Goal: Information Seeking & Learning: Learn about a topic

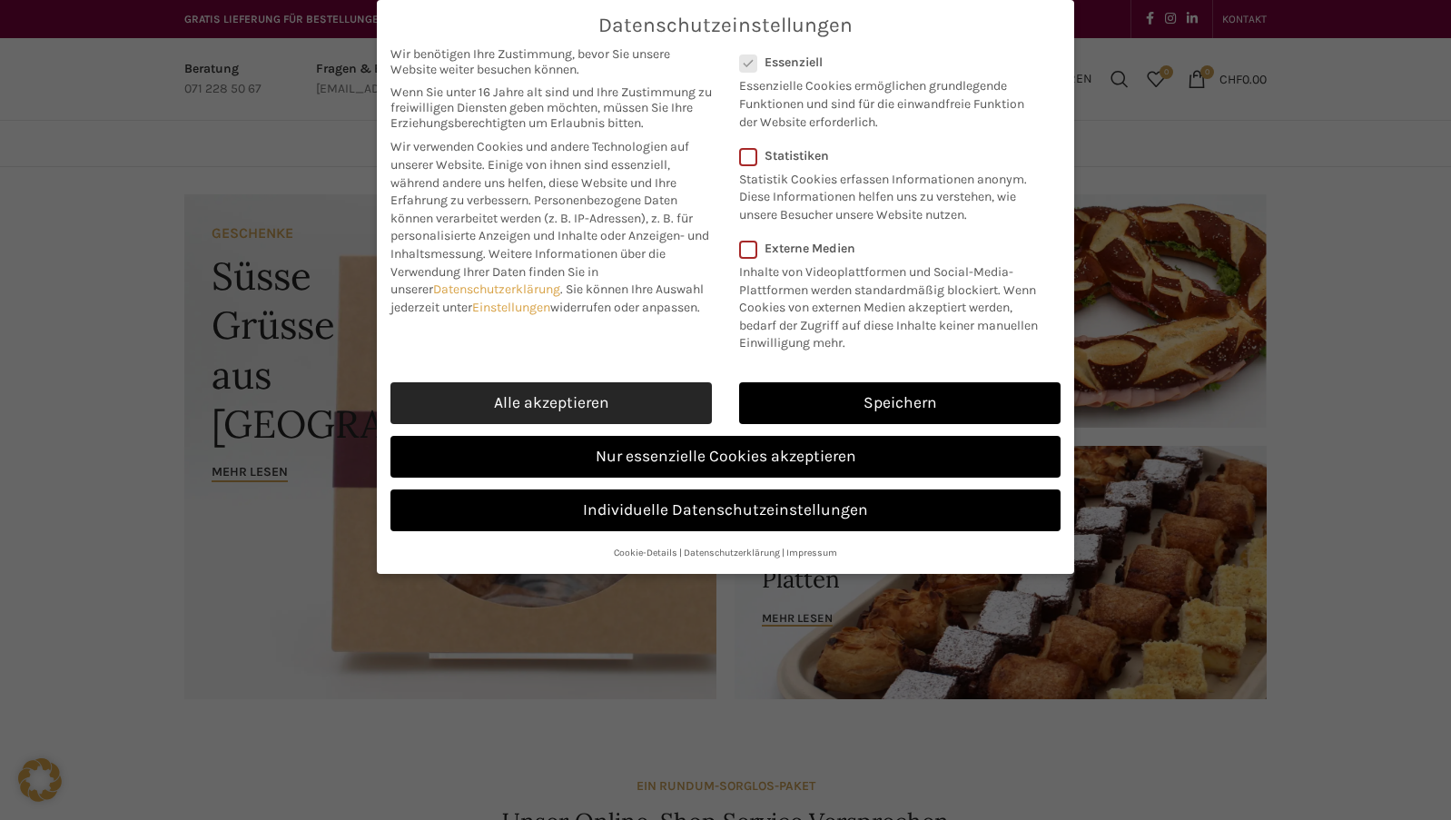
click at [577, 400] on link "Alle akzeptieren" at bounding box center [550, 403] width 321 height 42
checkbox input "true"
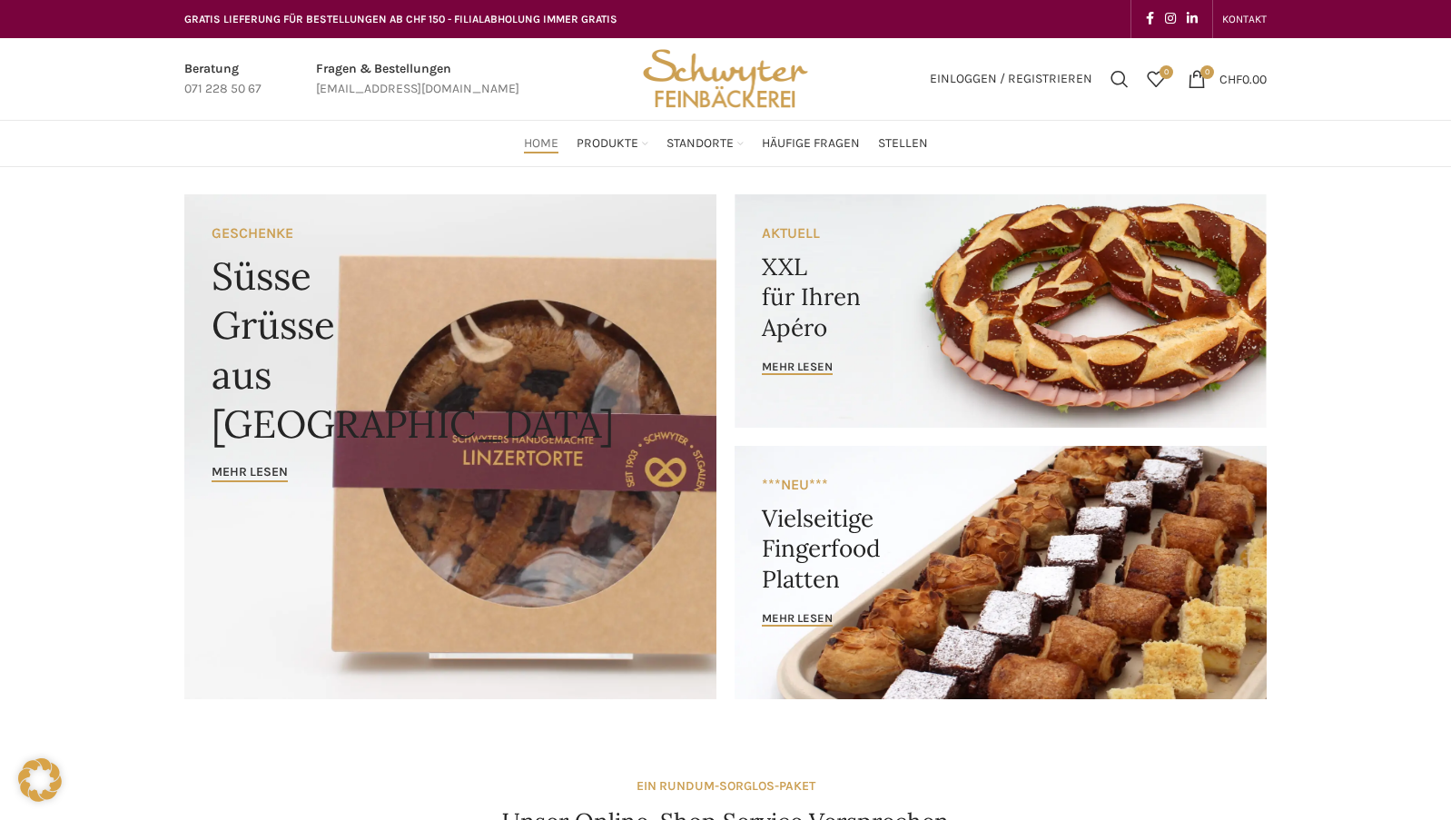
click at [370, 87] on link "Infobox link" at bounding box center [417, 79] width 203 height 41
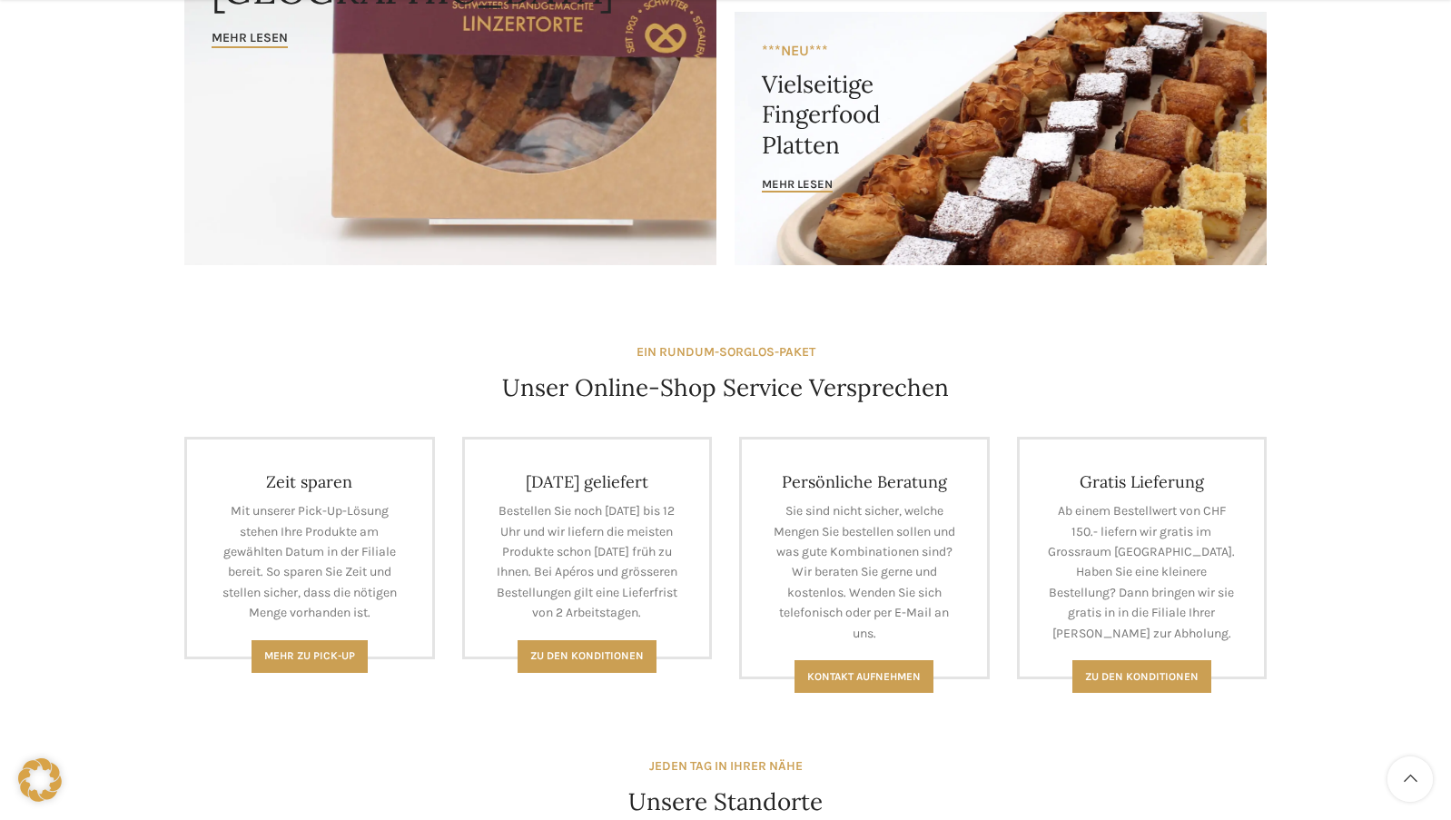
scroll to position [454, 0]
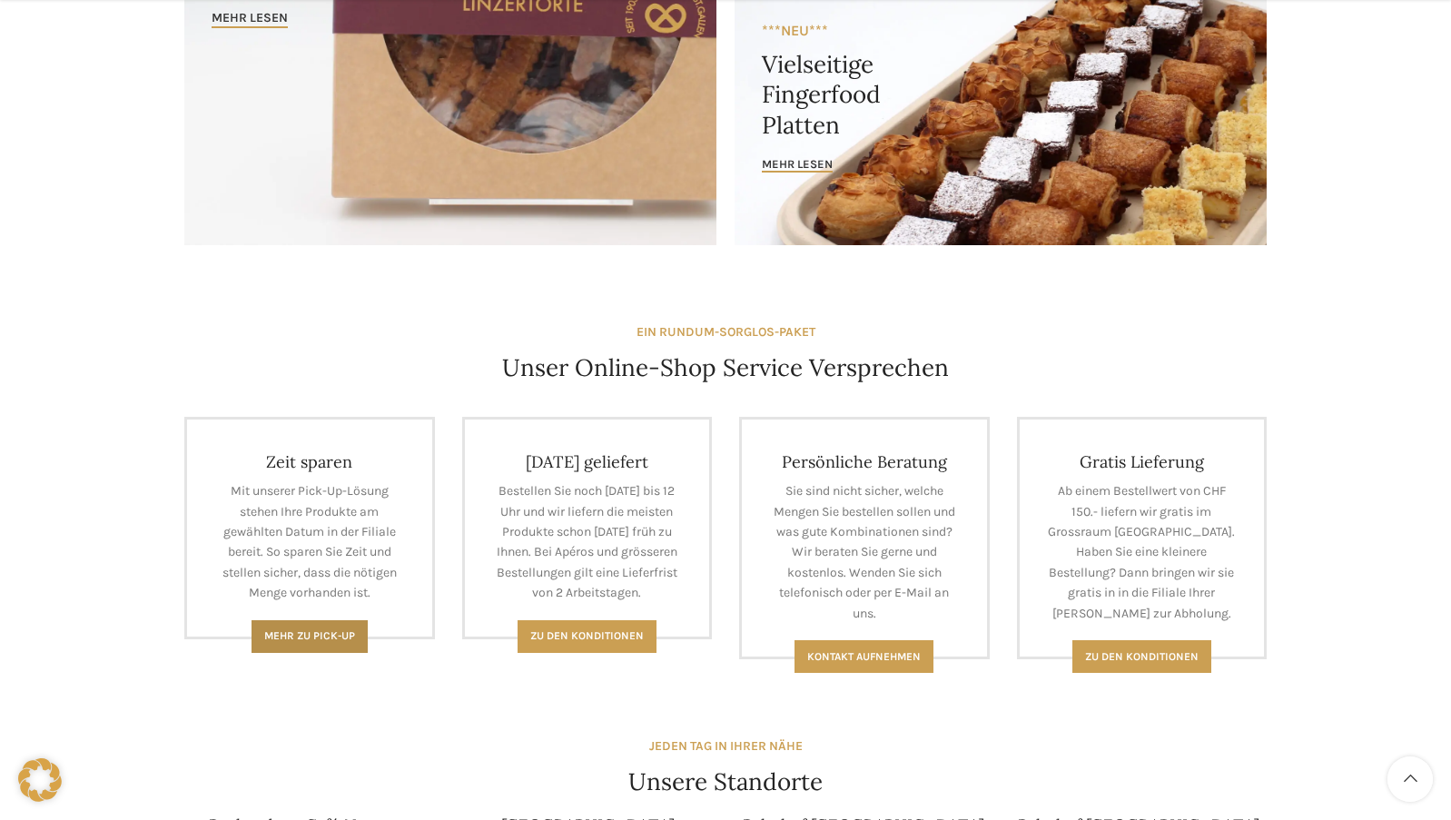
click at [339, 641] on span "Mehr zu Pick-Up" at bounding box center [309, 635] width 91 height 13
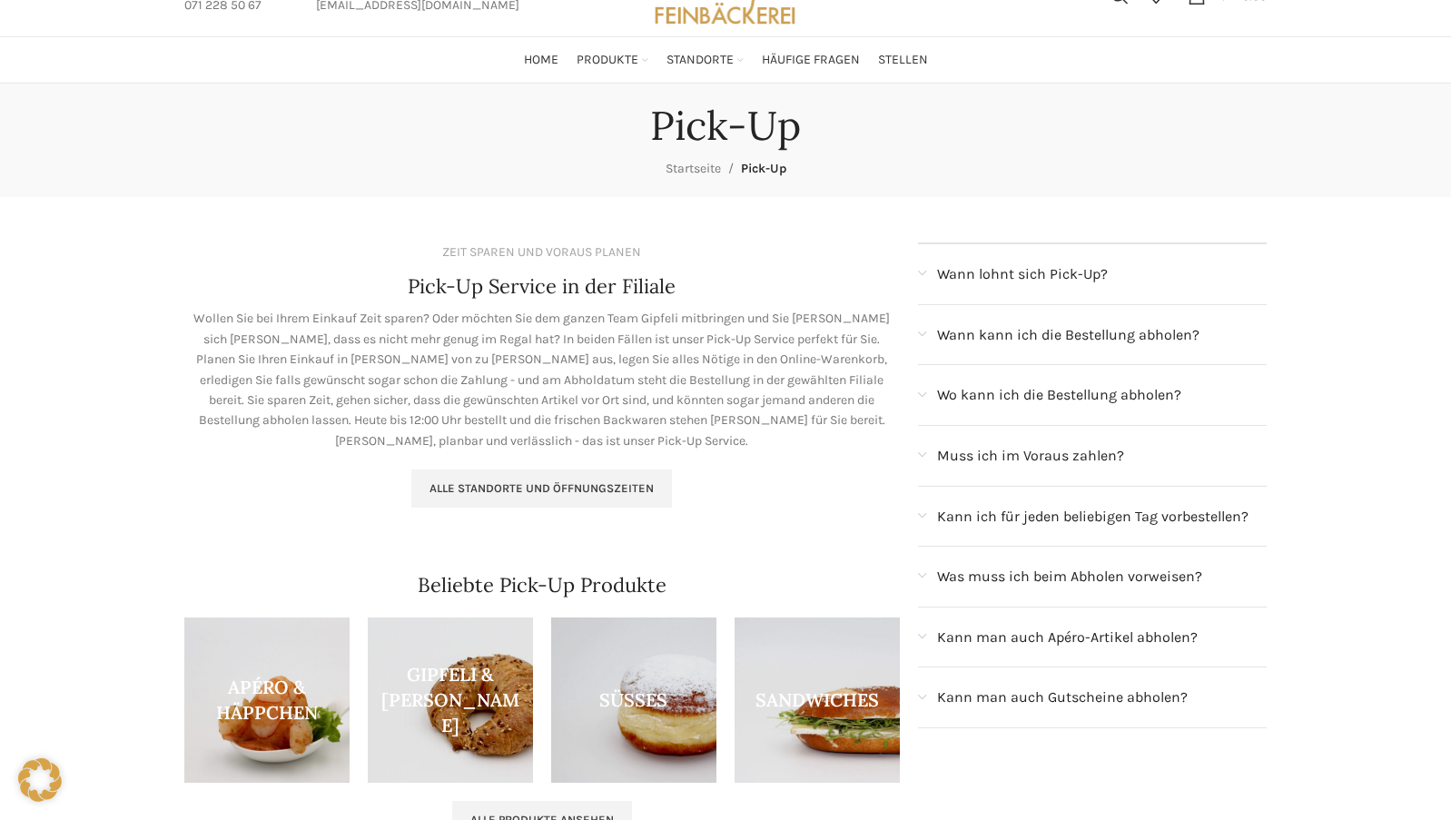
scroll to position [272, 0]
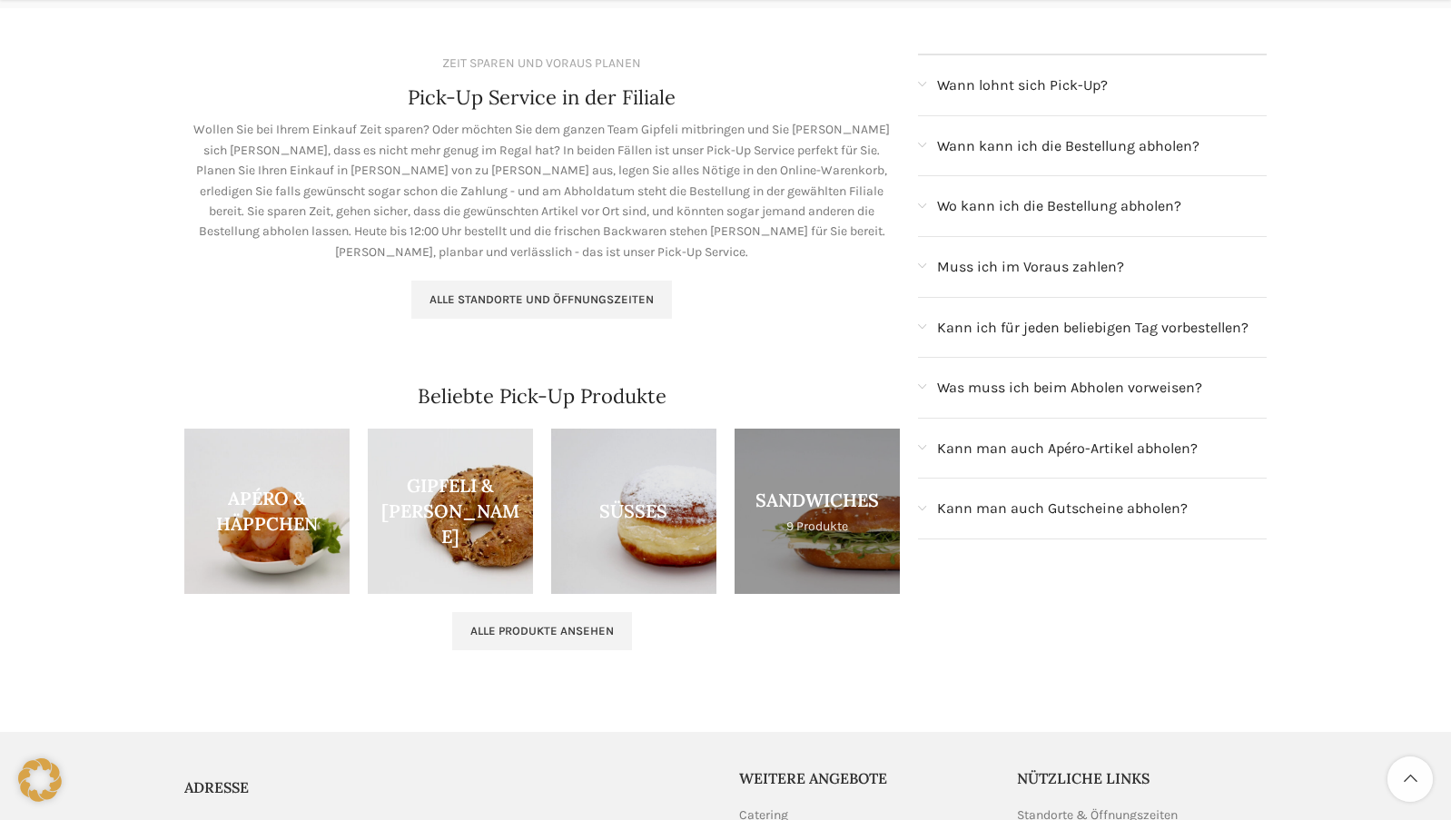
click at [795, 518] on link "Product category sandwiches" at bounding box center [817, 511] width 165 height 165
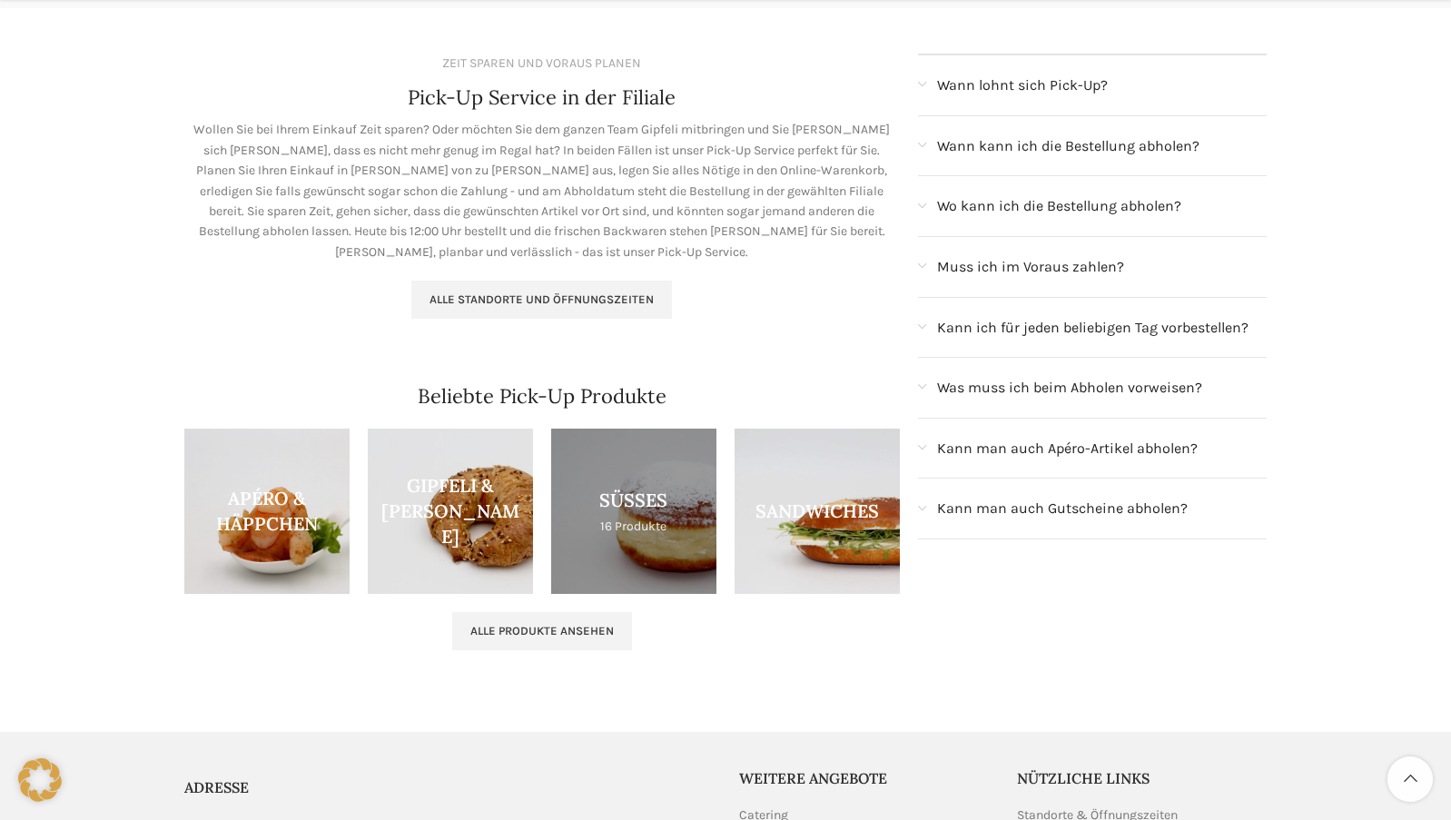
click at [671, 550] on link "Product category sussgeback" at bounding box center [633, 511] width 165 height 165
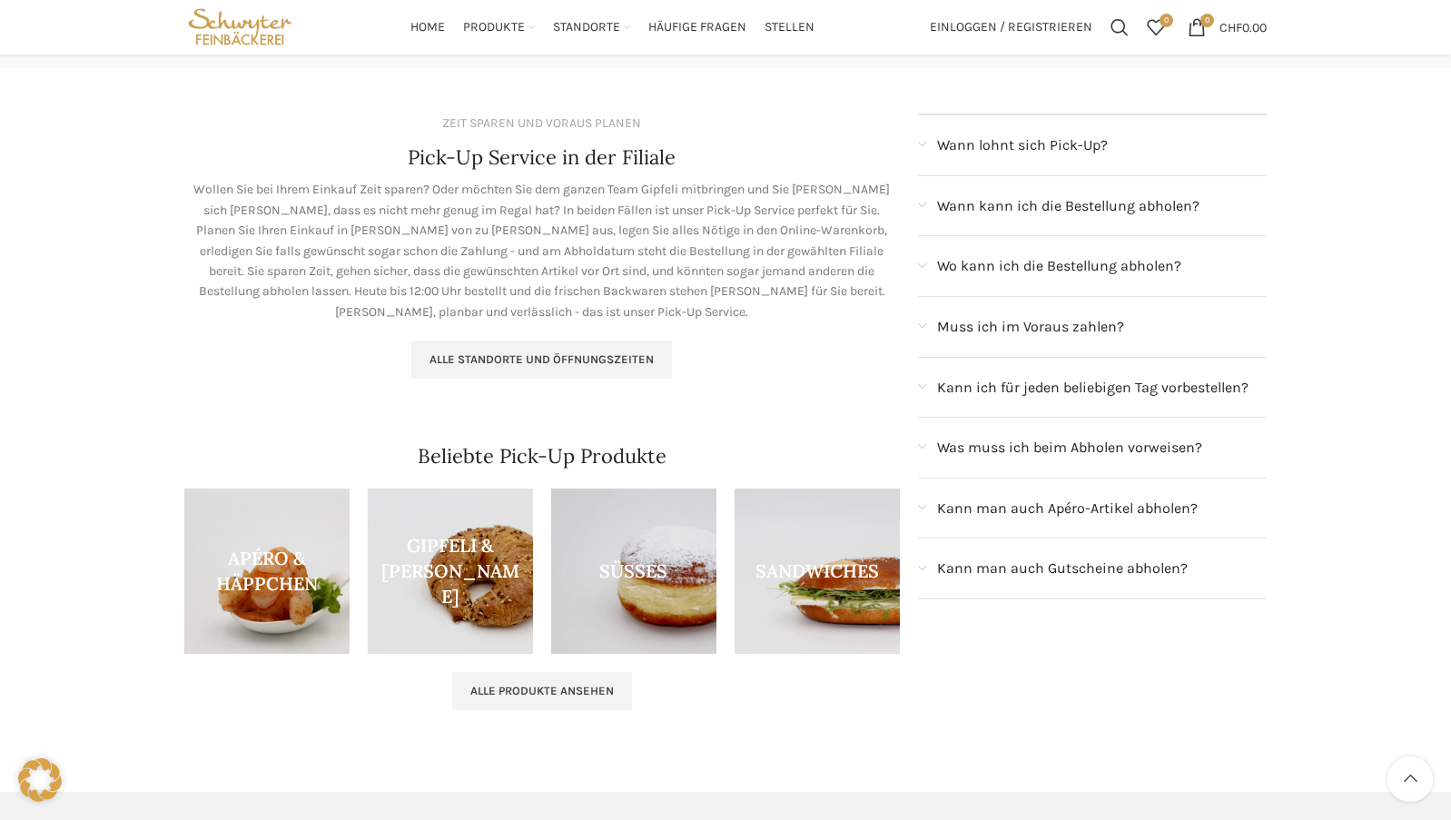
scroll to position [182, 0]
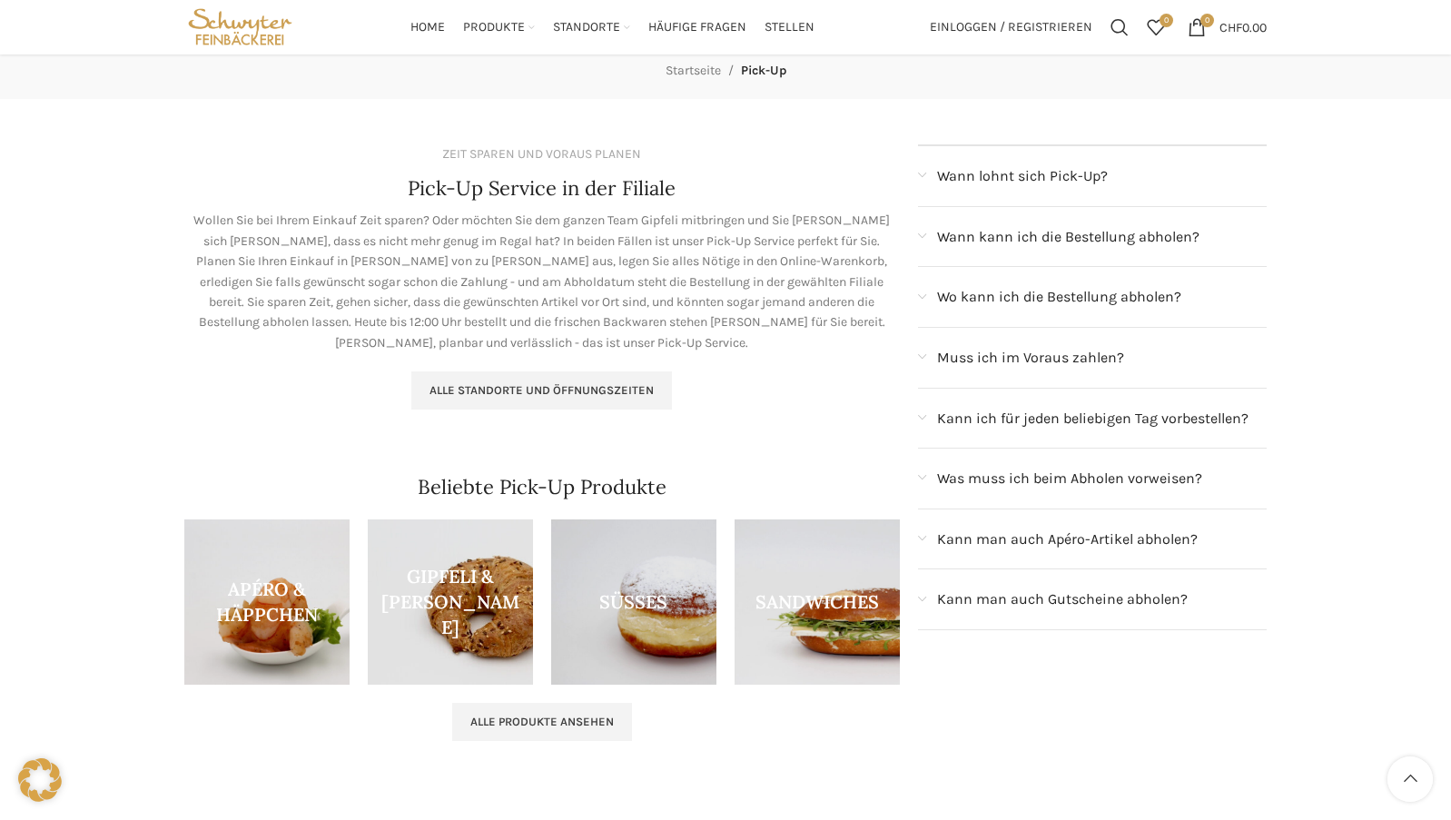
click at [1005, 175] on span "Wann lohnt sich Pick-Up?" at bounding box center [1022, 176] width 171 height 24
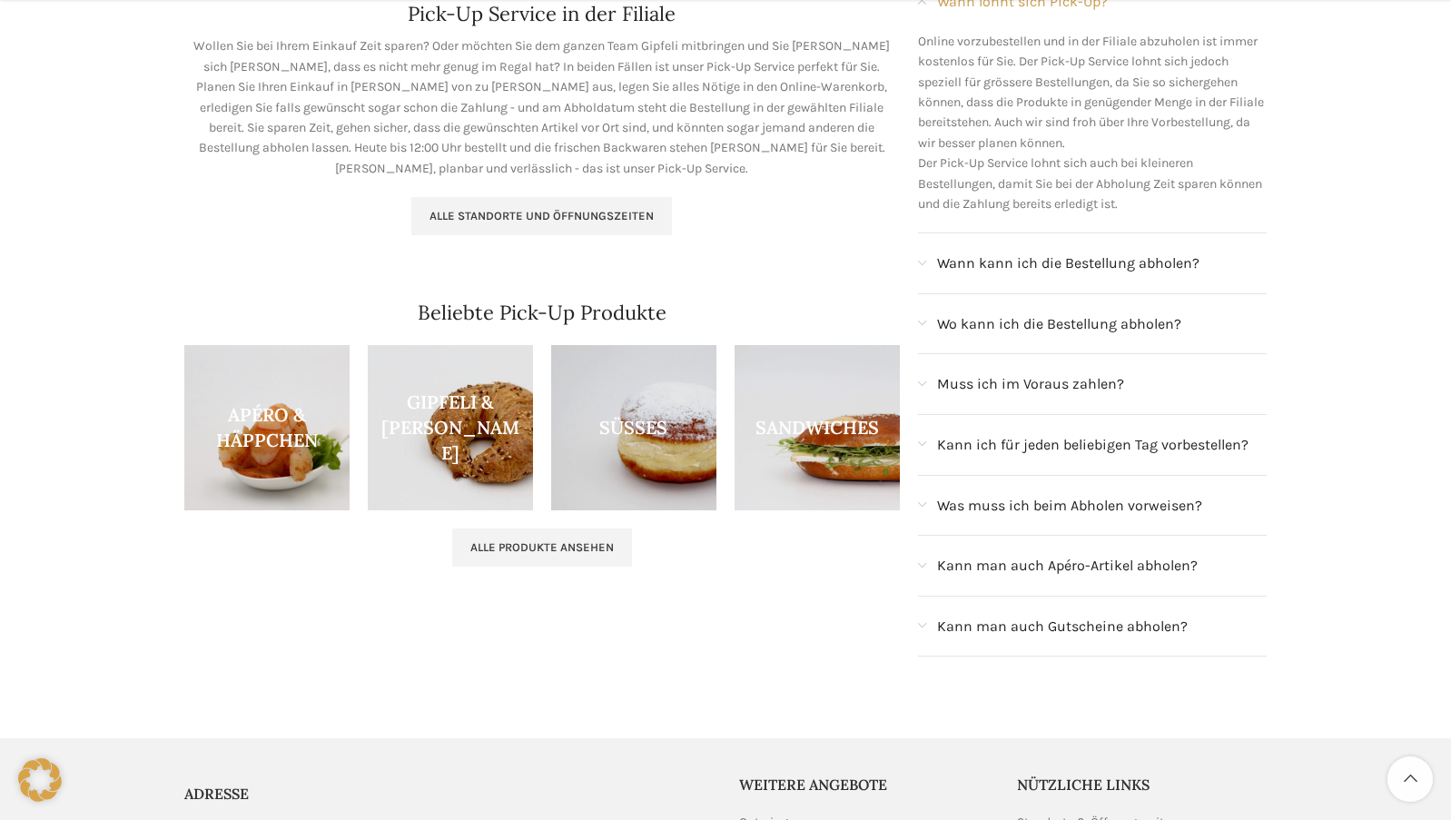
scroll to position [363, 0]
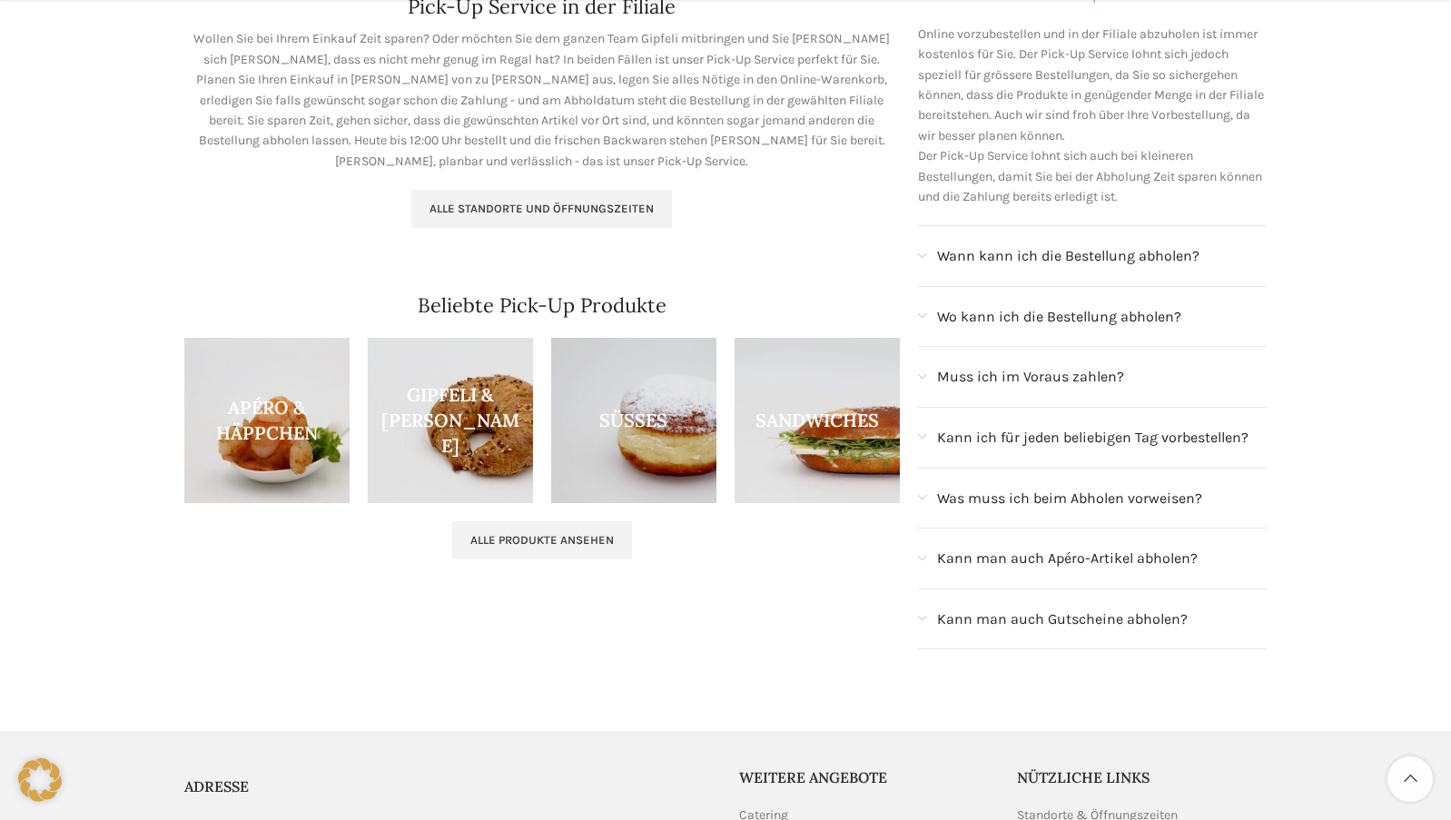
click at [1081, 387] on span "Muss ich im Voraus zahlen?" at bounding box center [1030, 377] width 187 height 24
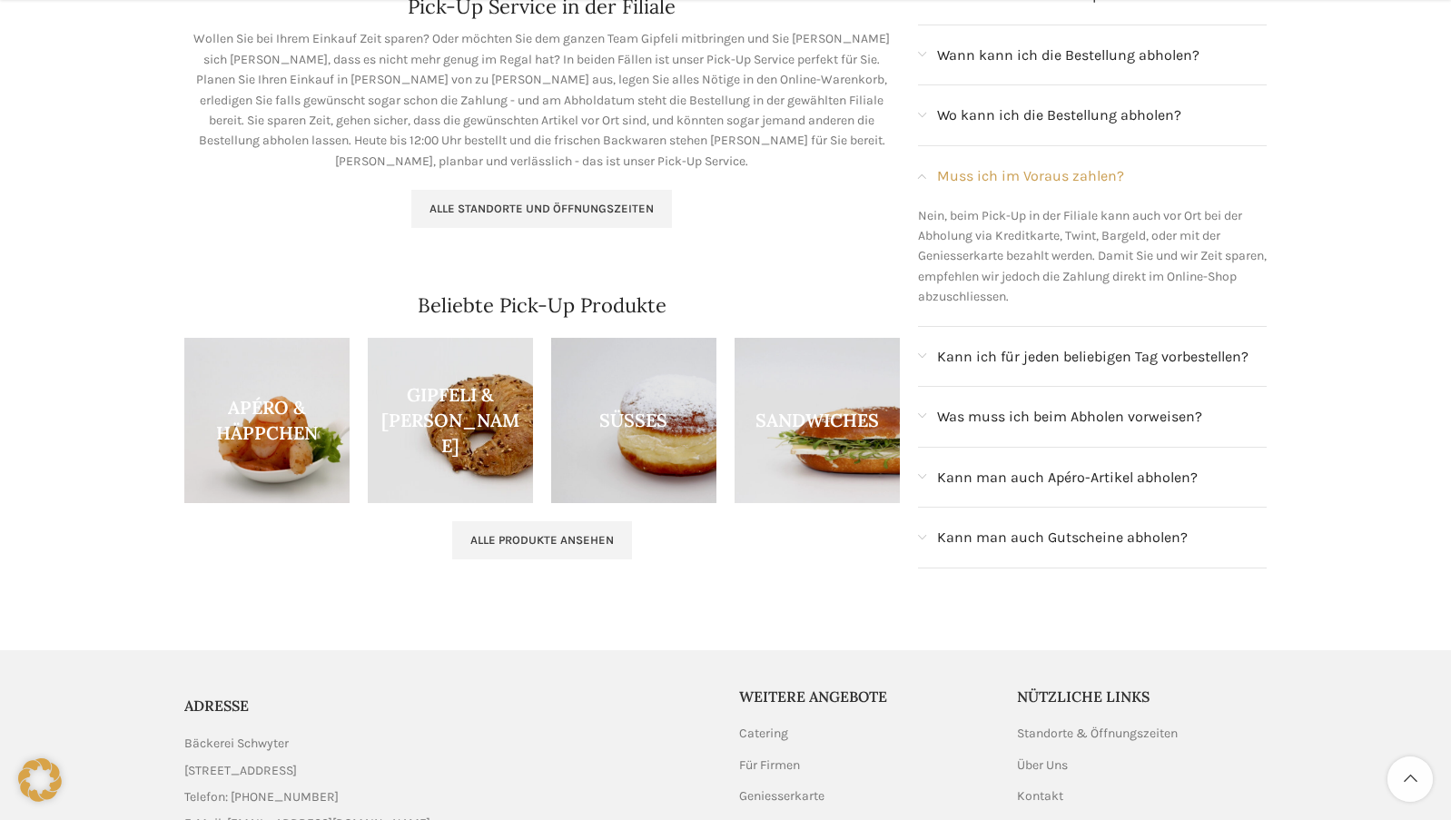
click at [1084, 116] on span "Wo kann ich die Bestellung abholen?" at bounding box center [1059, 116] width 244 height 24
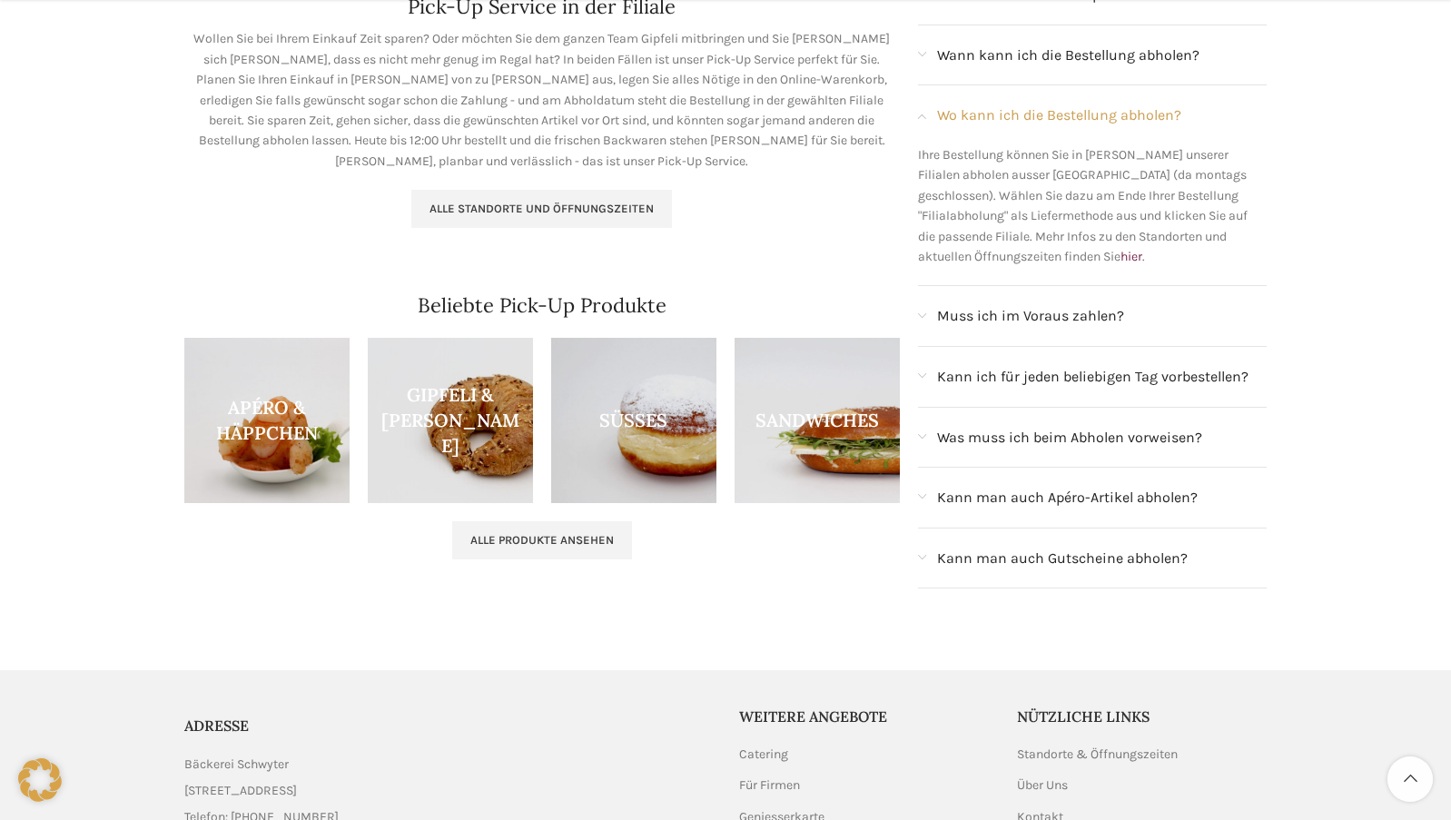
click at [1105, 432] on span "Was muss ich beim Abholen vorweisen?" at bounding box center [1069, 438] width 265 height 24
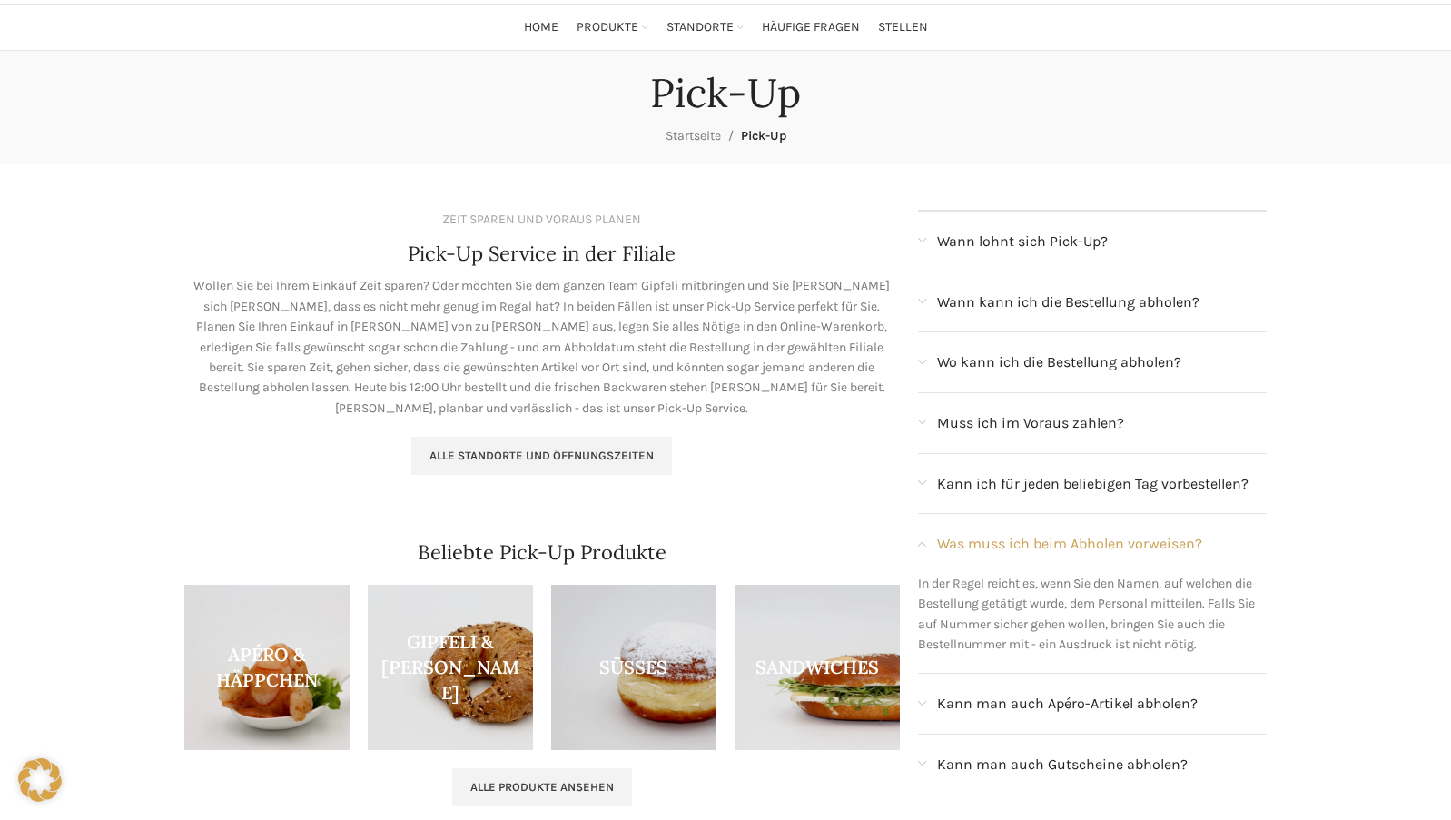
scroll to position [0, 0]
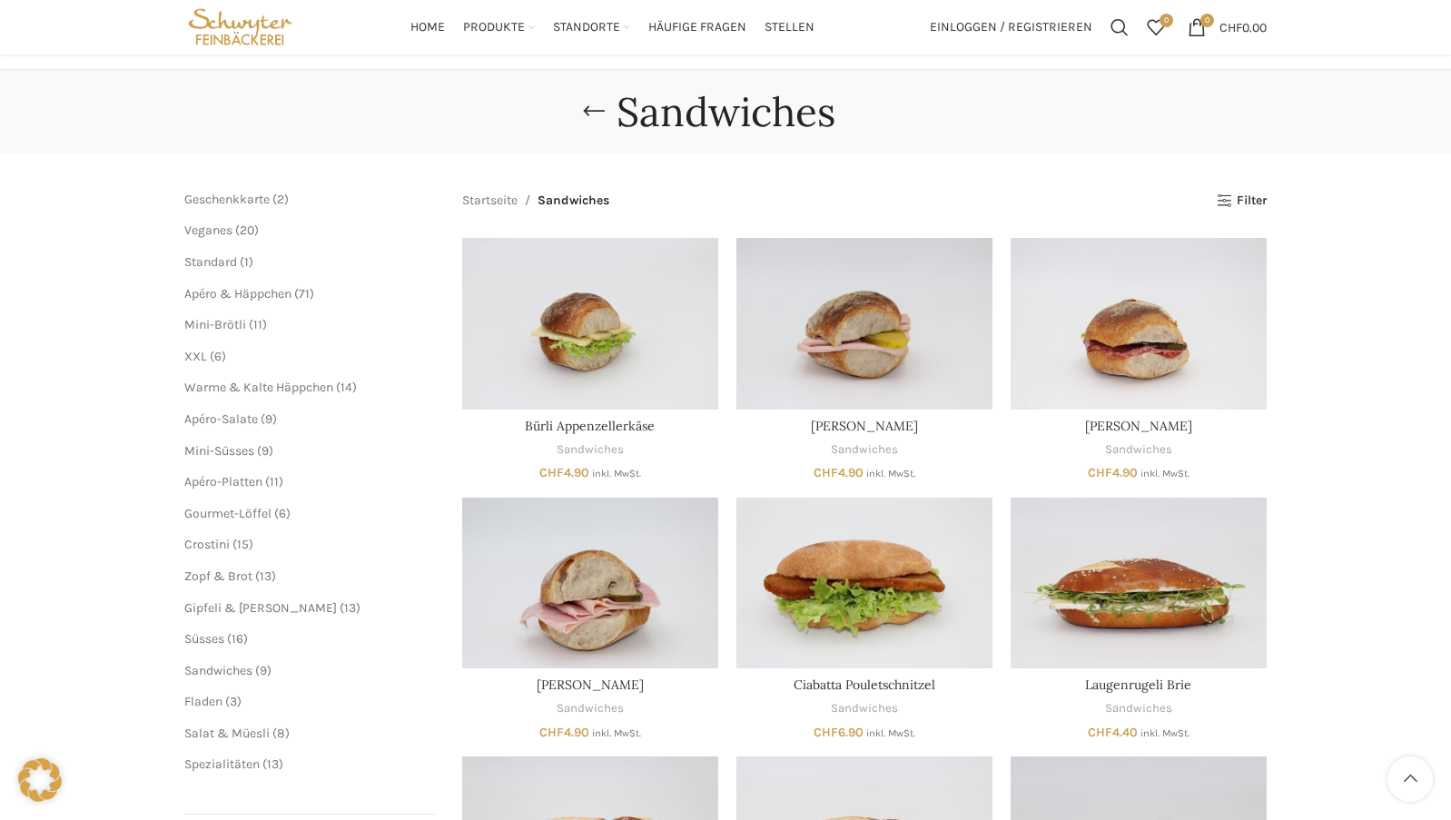
scroll to position [91, 0]
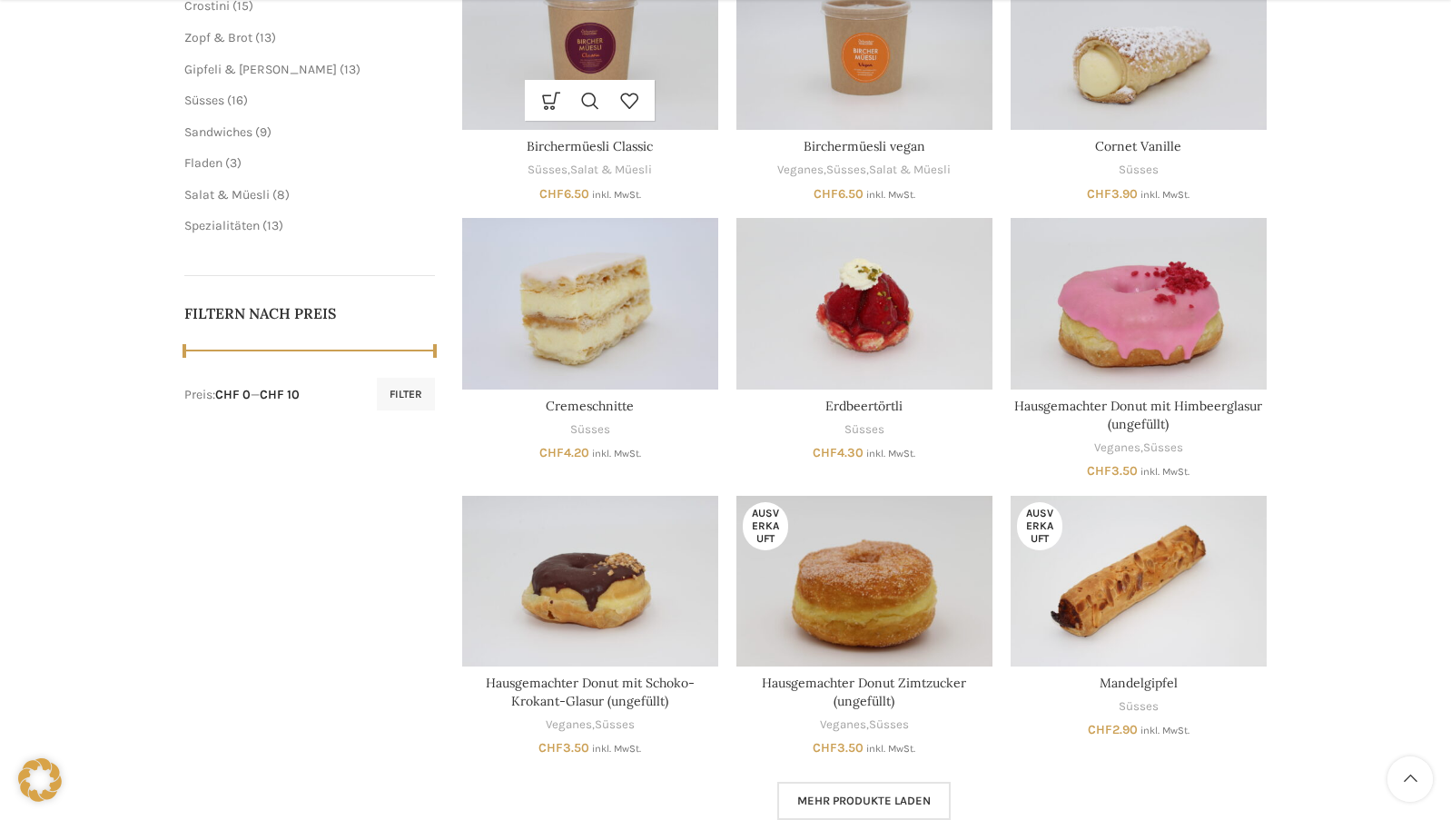
scroll to position [817, 0]
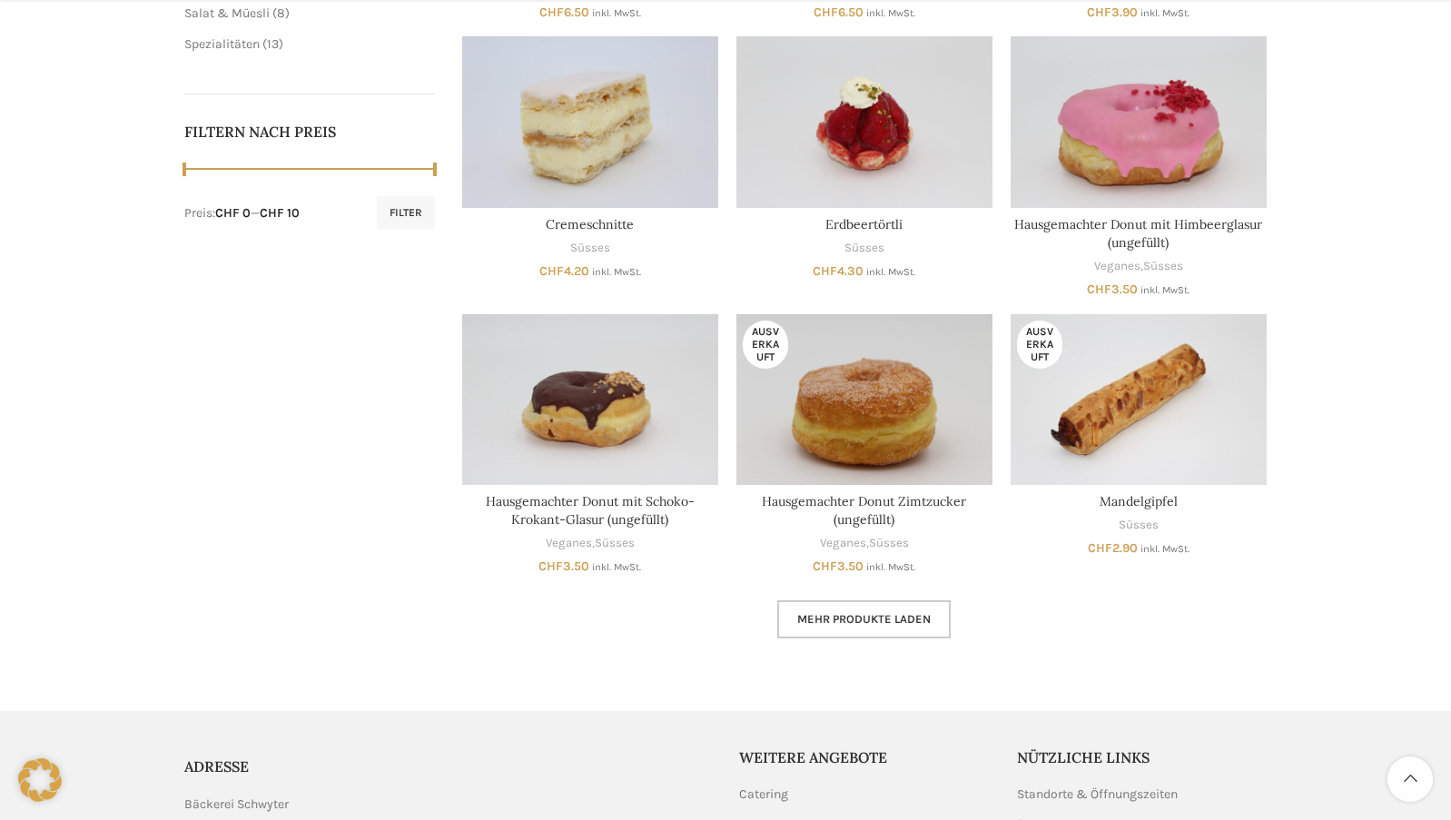
click at [856, 613] on span "Mehr Produkte laden" at bounding box center [863, 619] width 133 height 15
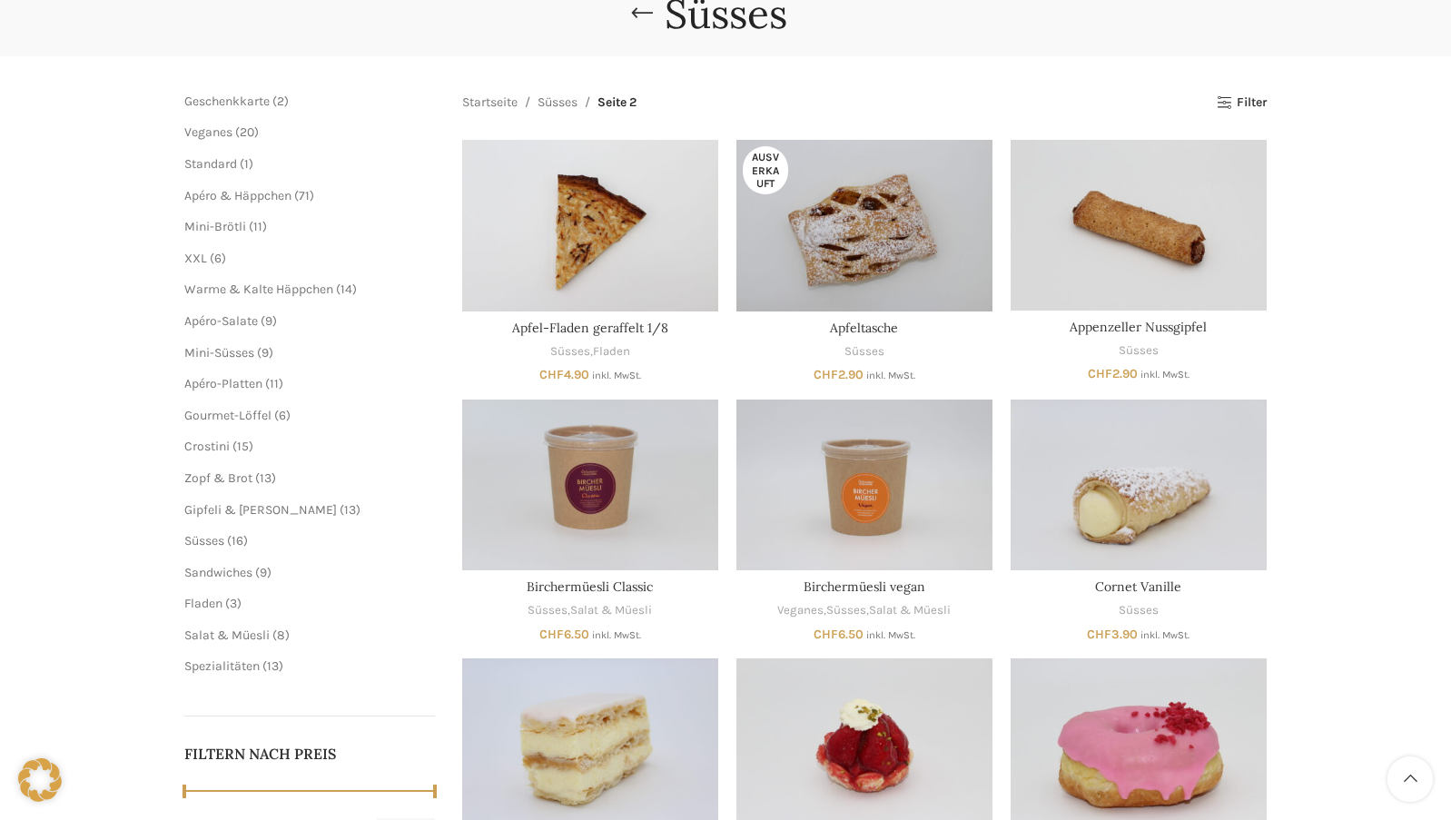
scroll to position [91, 0]
